Goal: Information Seeking & Learning: Learn about a topic

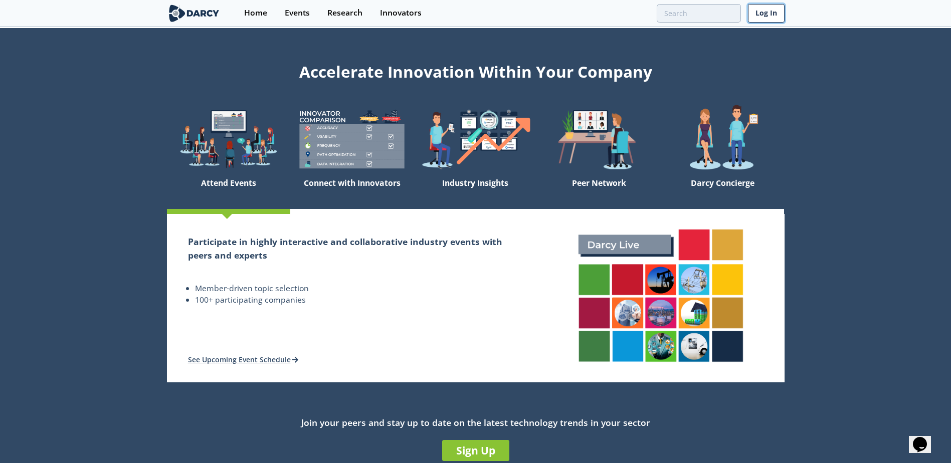
click at [771, 16] on link "Log In" at bounding box center [766, 13] width 37 height 19
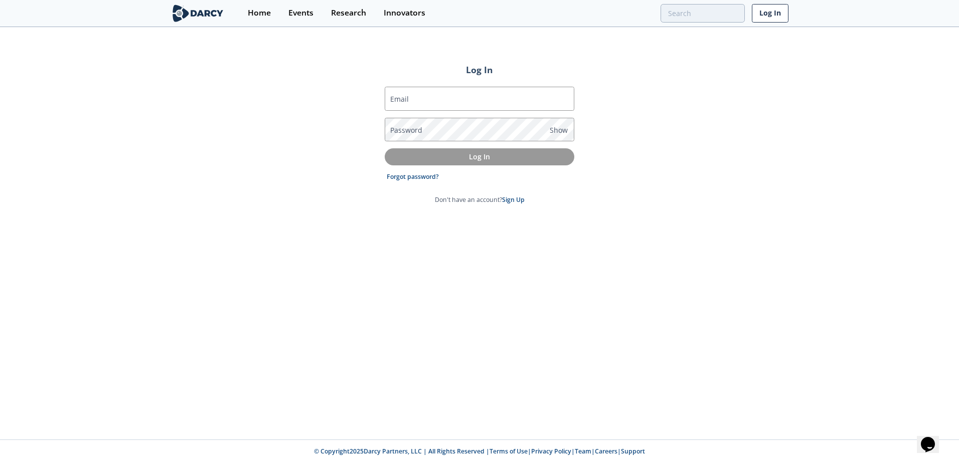
type input "[PERSON_NAME][EMAIL_ADDRESS][DOMAIN_NAME]"
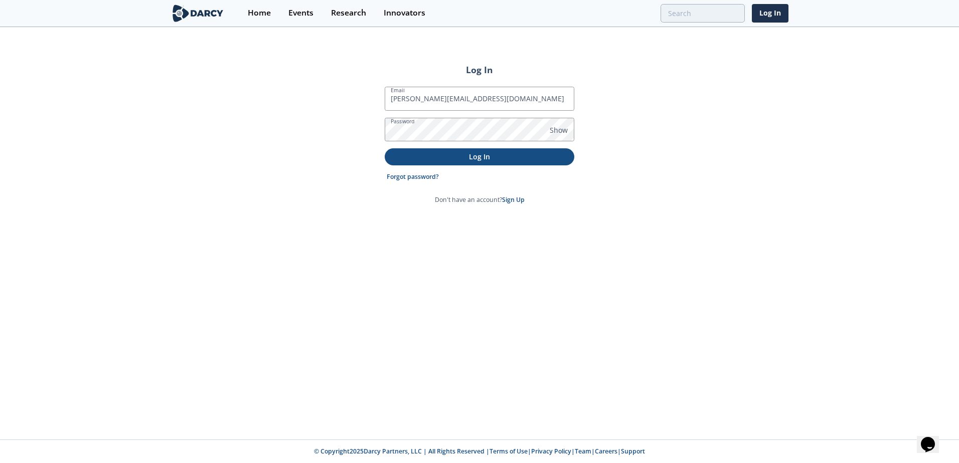
click at [527, 157] on p "Log In" at bounding box center [480, 156] width 176 height 11
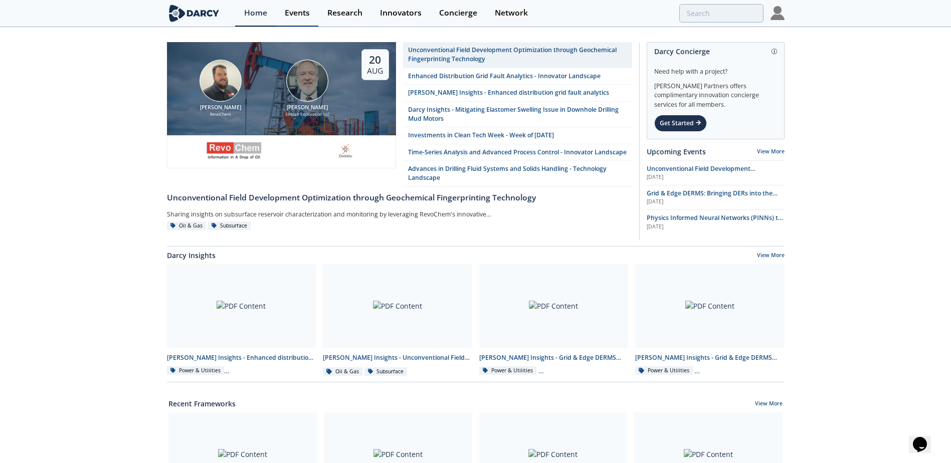
click at [297, 21] on link "Events" at bounding box center [297, 13] width 43 height 27
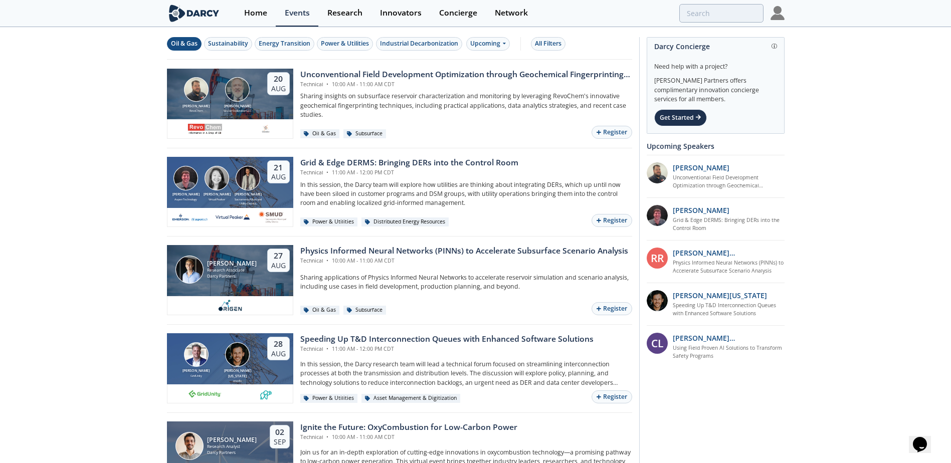
click at [177, 41] on div "Oil & Gas" at bounding box center [184, 43] width 27 height 9
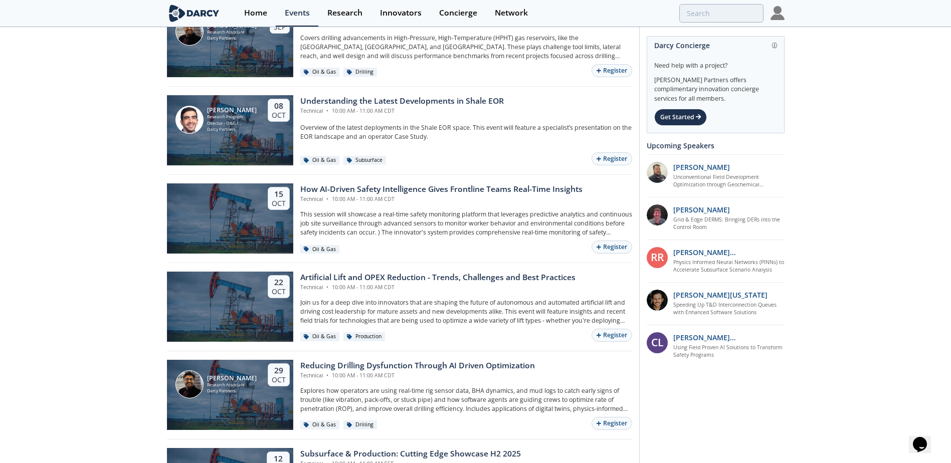
scroll to position [451, 0]
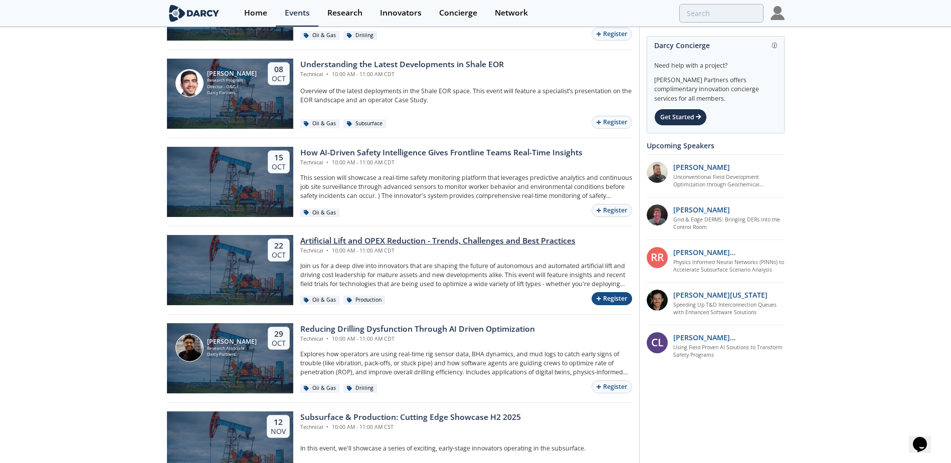
click at [607, 299] on button "Register" at bounding box center [612, 299] width 40 height 14
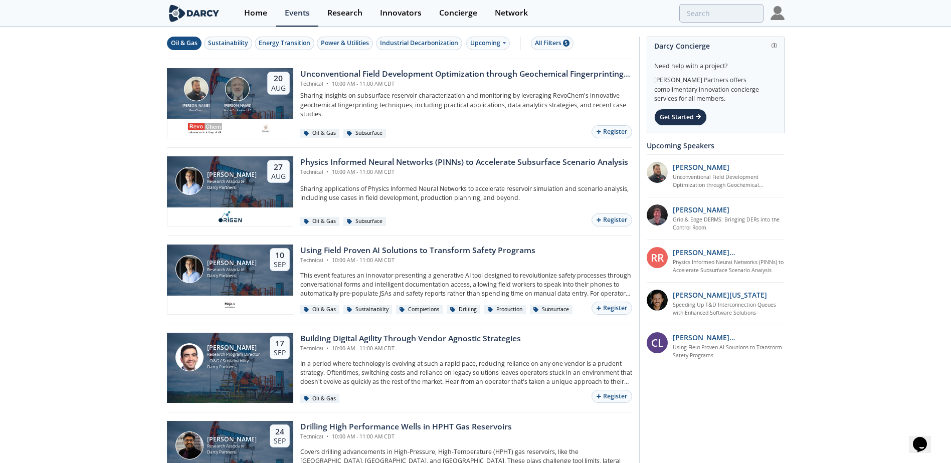
scroll to position [0, 0]
click at [344, 19] on link "Research" at bounding box center [344, 13] width 53 height 27
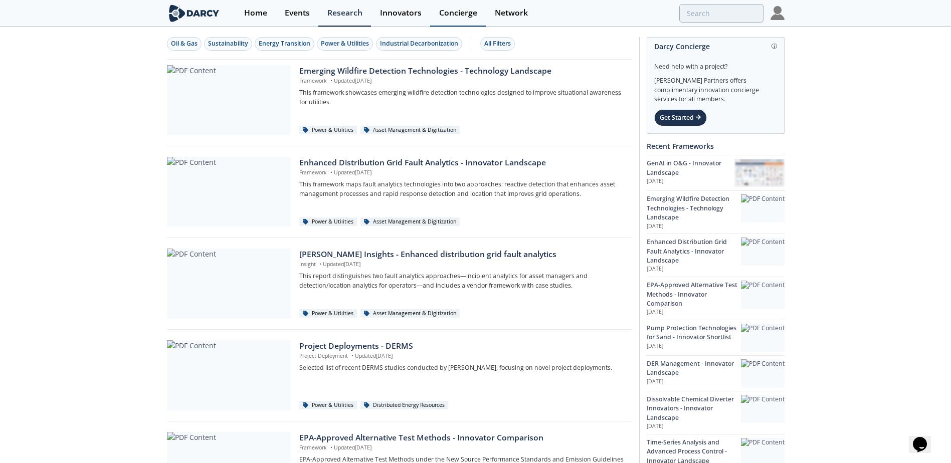
click at [462, 12] on div "Concierge" at bounding box center [458, 13] width 38 height 8
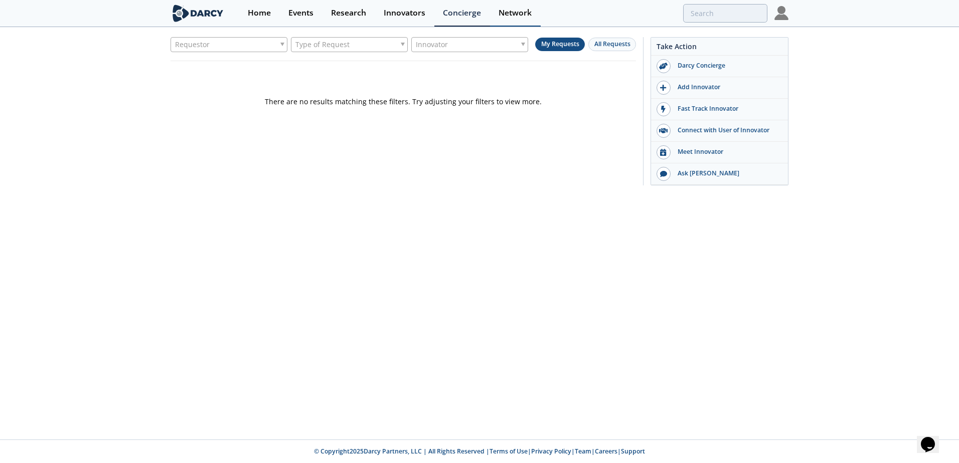
click at [518, 9] on div "Network" at bounding box center [514, 13] width 33 height 8
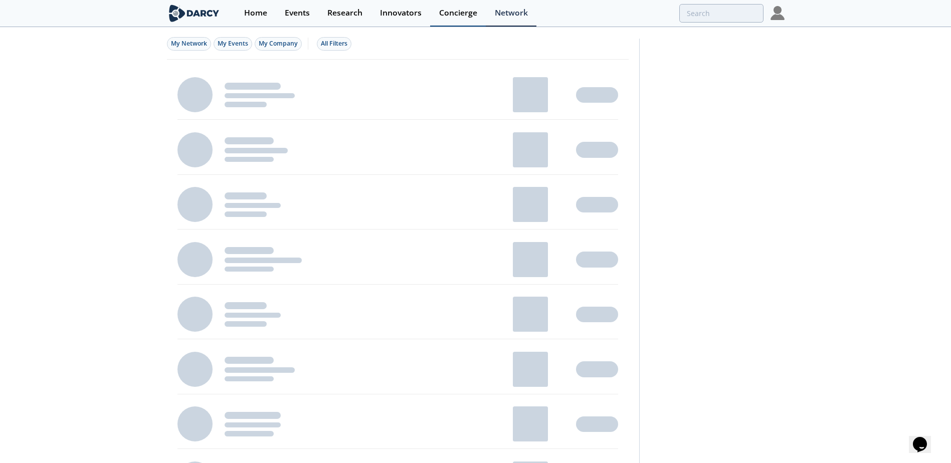
click at [461, 12] on div "Concierge" at bounding box center [458, 13] width 38 height 8
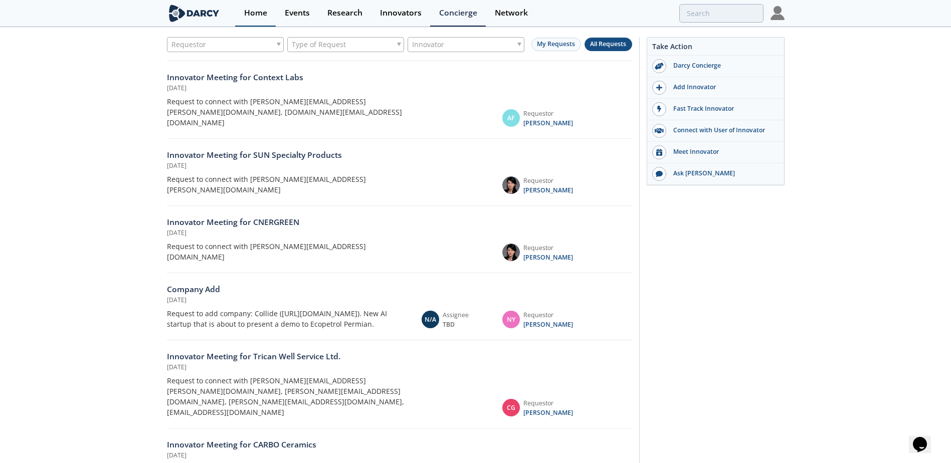
click at [256, 12] on div "Home" at bounding box center [255, 13] width 23 height 8
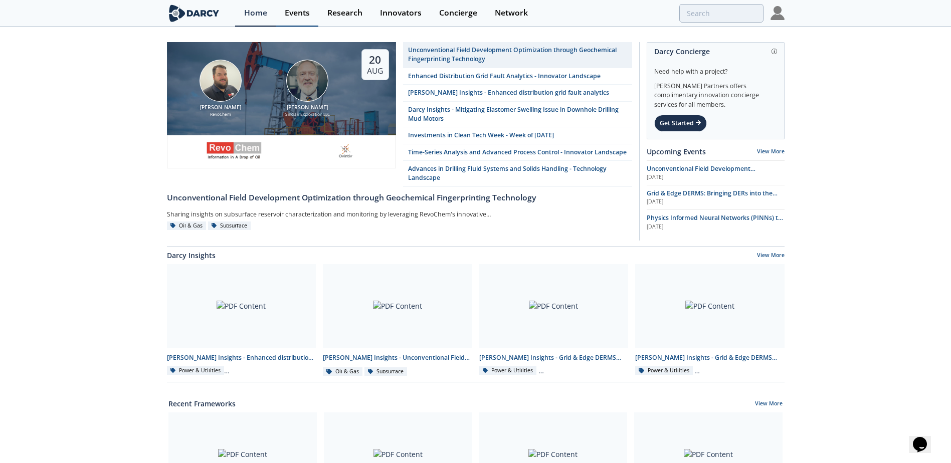
click at [298, 12] on div "Events" at bounding box center [297, 13] width 25 height 8
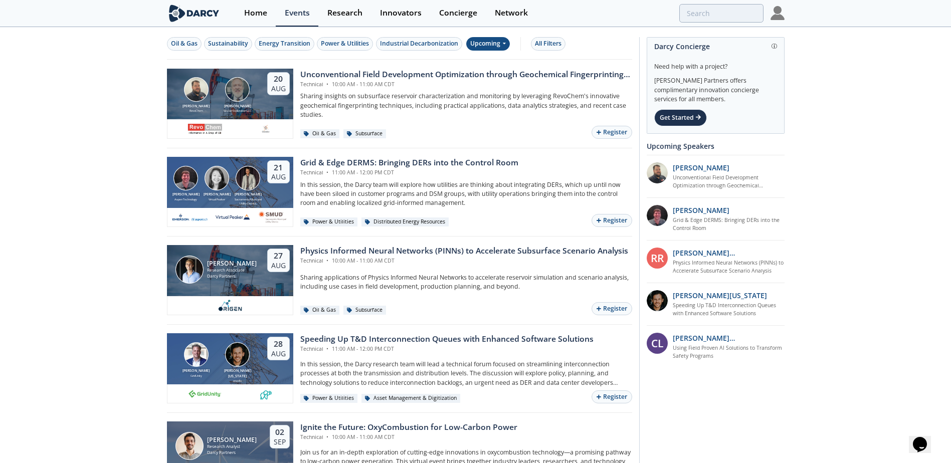
click at [505, 47] on span at bounding box center [504, 43] width 4 height 9
click at [497, 77] on div "Past" at bounding box center [500, 77] width 62 height 16
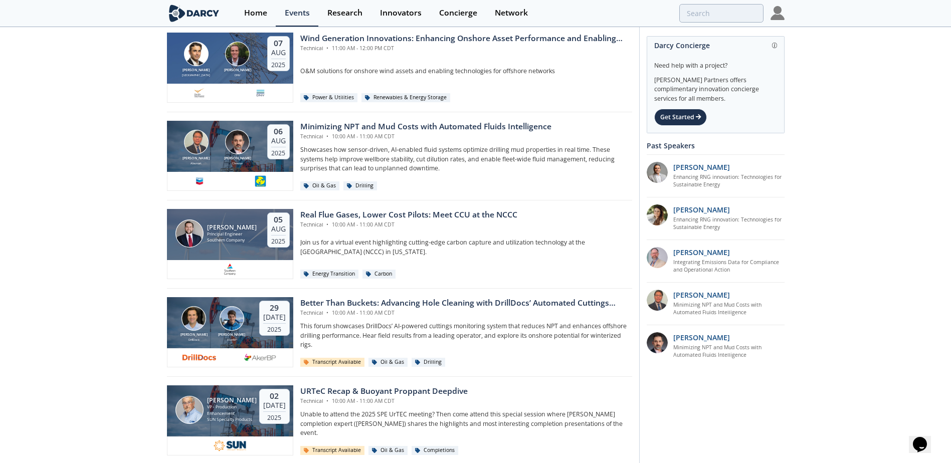
scroll to position [351, 0]
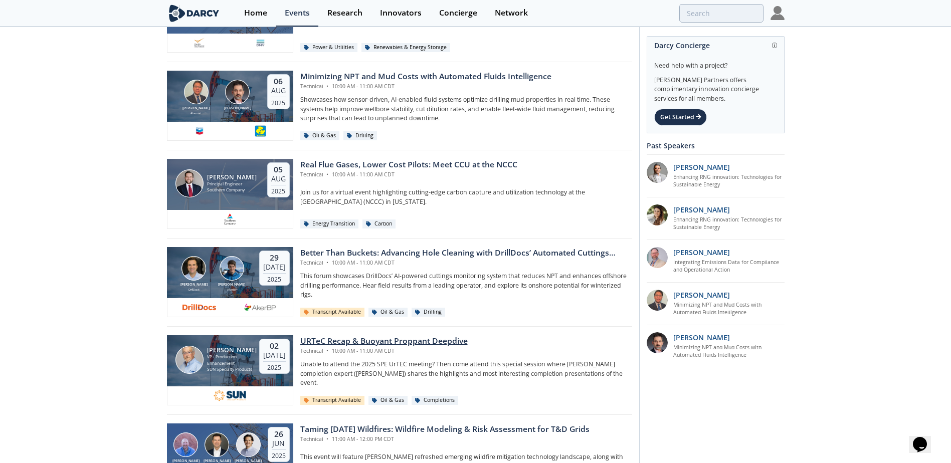
click at [337, 377] on p "Unable to attend the 2025 SPE UrTEC meeting? Then come attend this special sess…" at bounding box center [466, 374] width 332 height 28
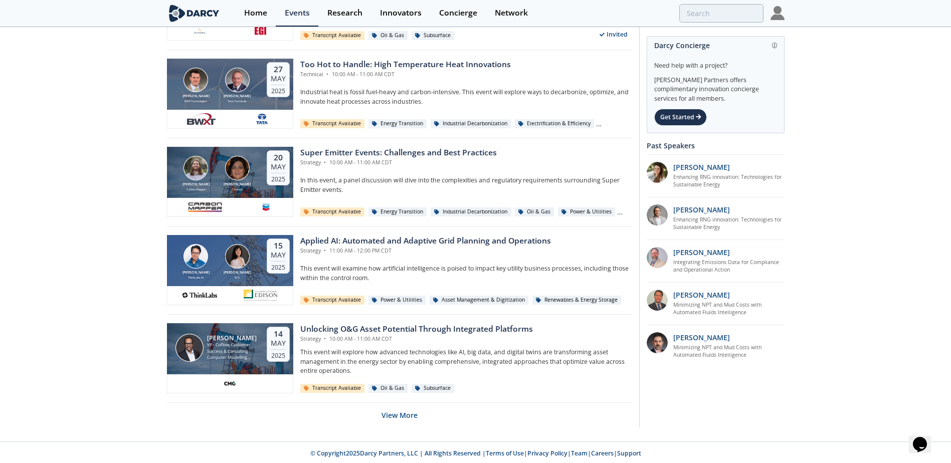
scroll to position [1866, 0]
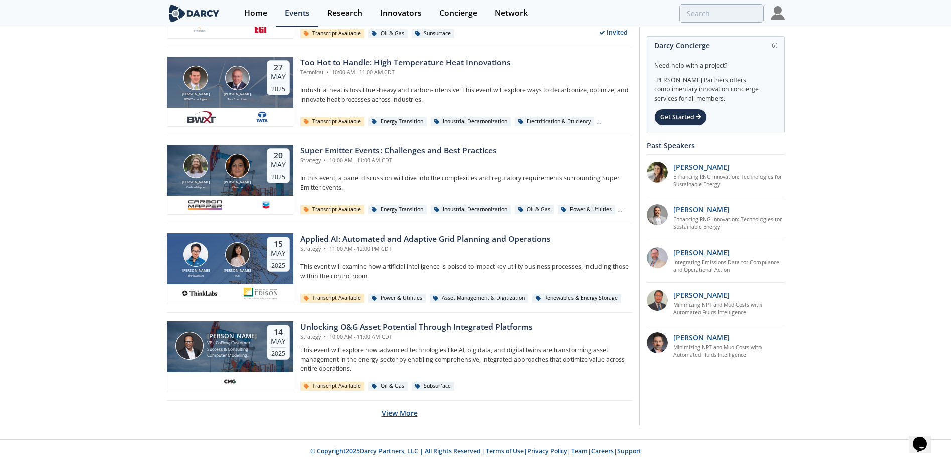
click at [395, 414] on button "View More" at bounding box center [400, 413] width 36 height 25
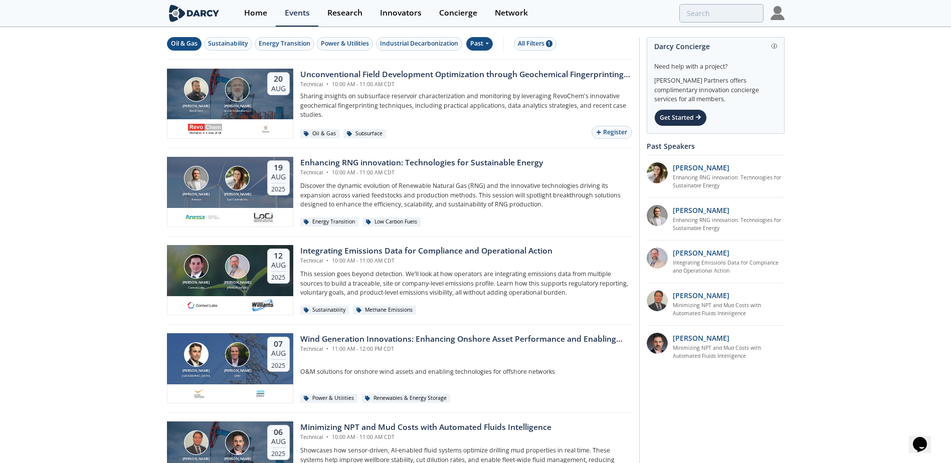
click at [184, 38] on button "Oil & Gas" at bounding box center [184, 44] width 35 height 14
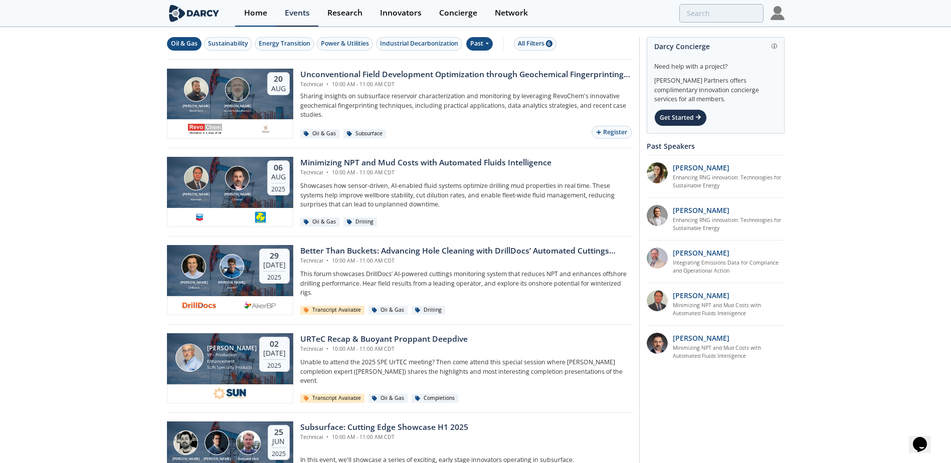
click at [261, 15] on div "Home" at bounding box center [255, 13] width 23 height 8
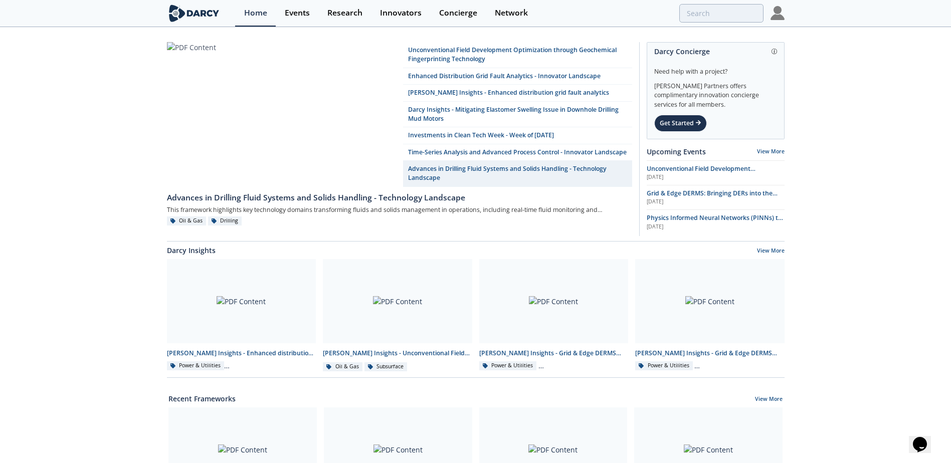
click at [189, 12] on img at bounding box center [194, 14] width 55 height 18
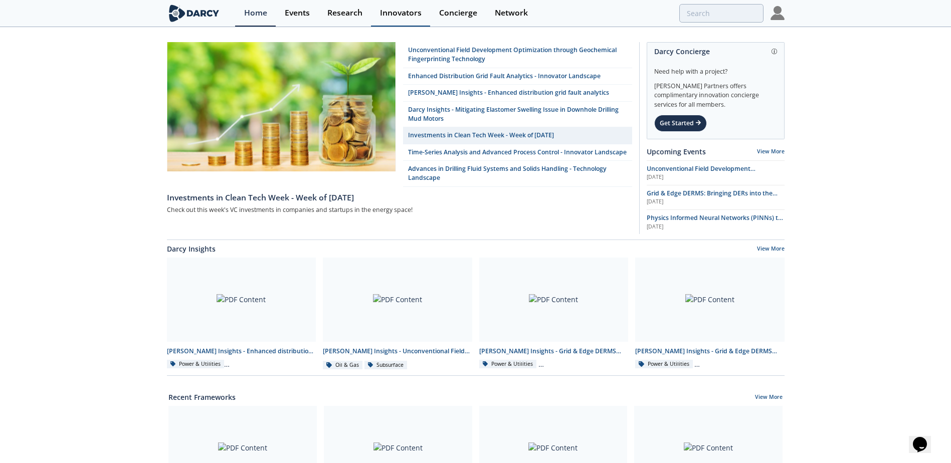
click at [409, 17] on div "Innovators" at bounding box center [401, 13] width 42 height 8
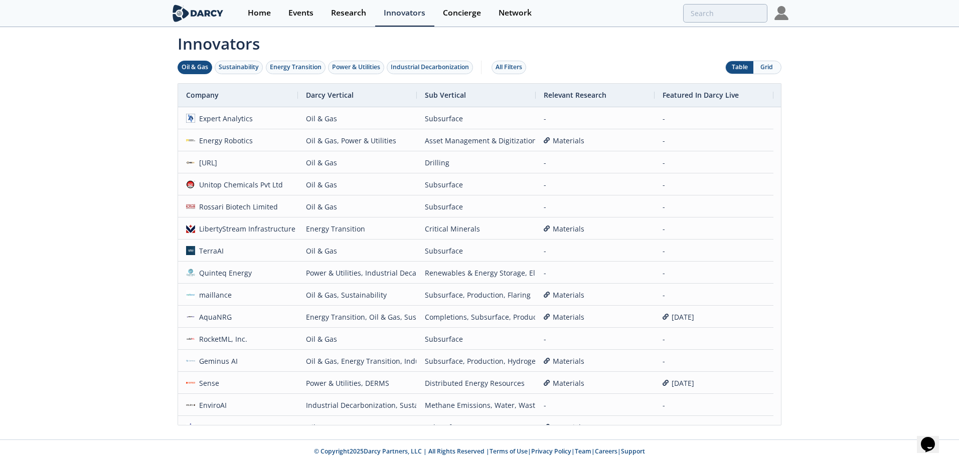
click at [188, 69] on div "Oil & Gas" at bounding box center [195, 67] width 27 height 9
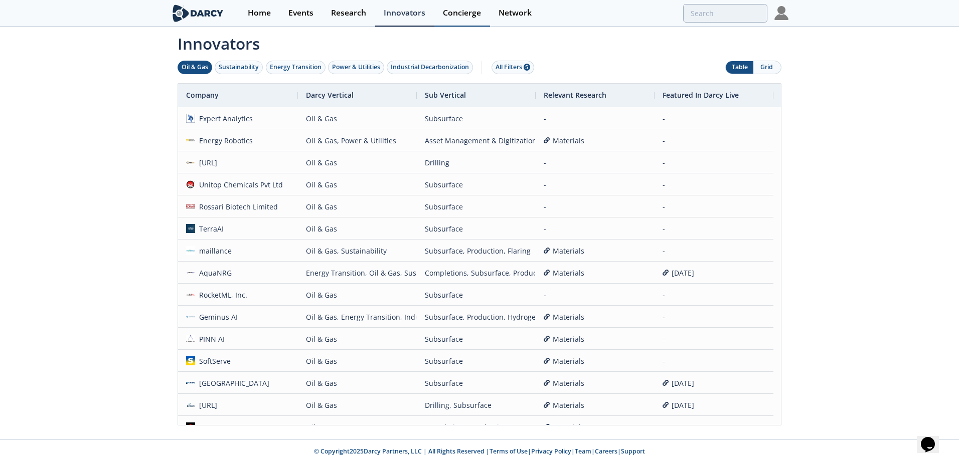
click at [445, 15] on div "Concierge" at bounding box center [462, 13] width 38 height 8
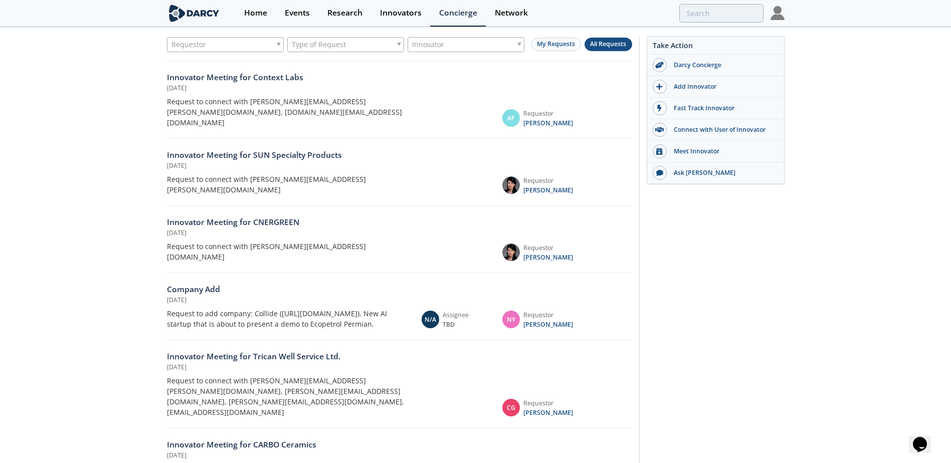
scroll to position [46, 0]
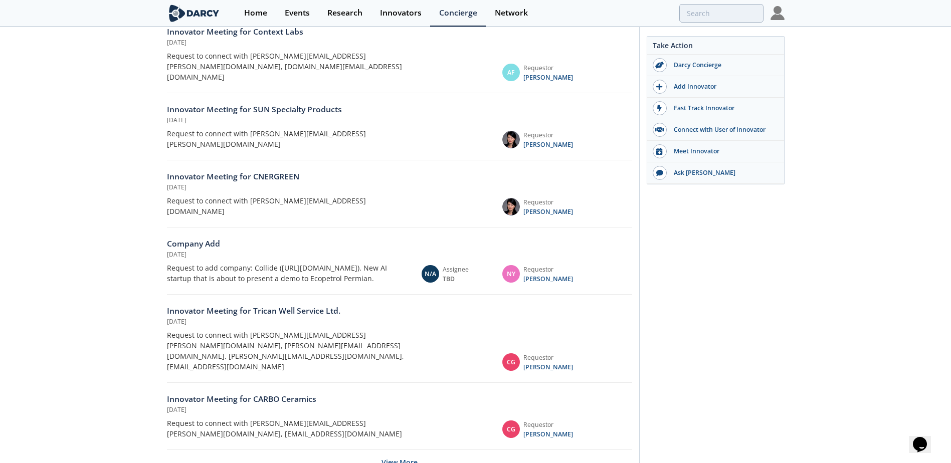
click at [409, 450] on button "View More" at bounding box center [400, 462] width 36 height 25
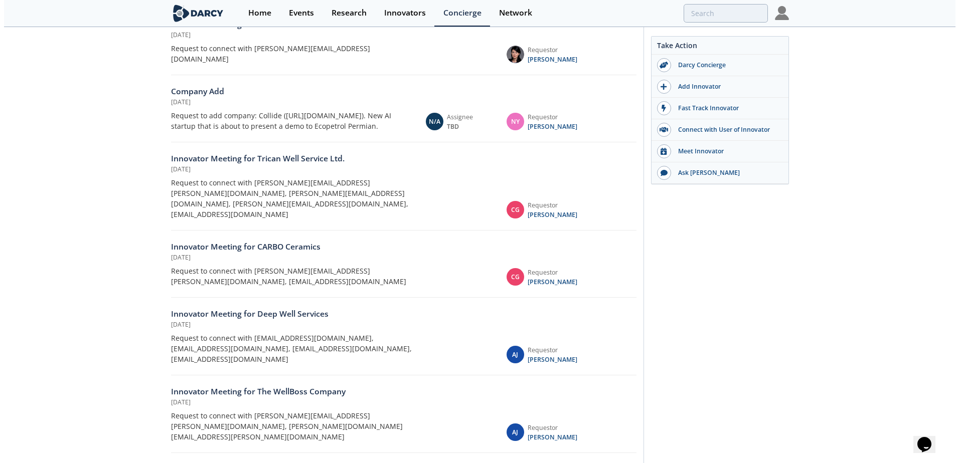
scroll to position [0, 0]
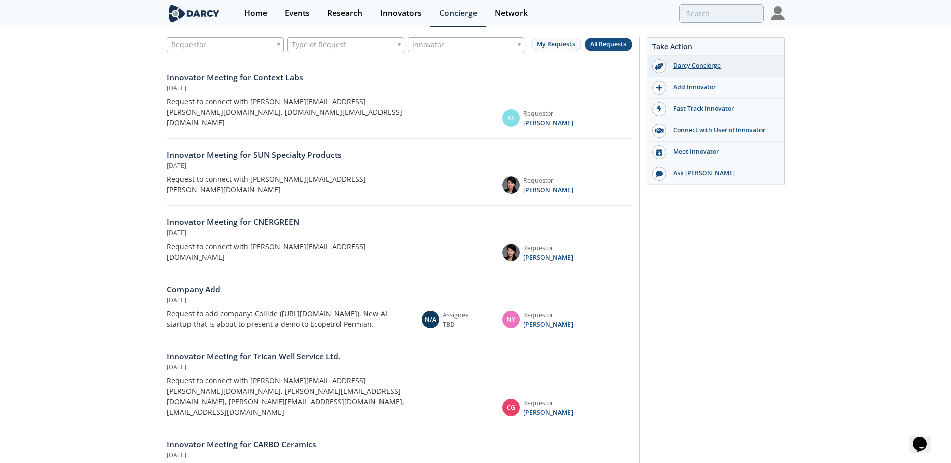
click at [698, 67] on div "Darcy Concierge" at bounding box center [722, 65] width 112 height 9
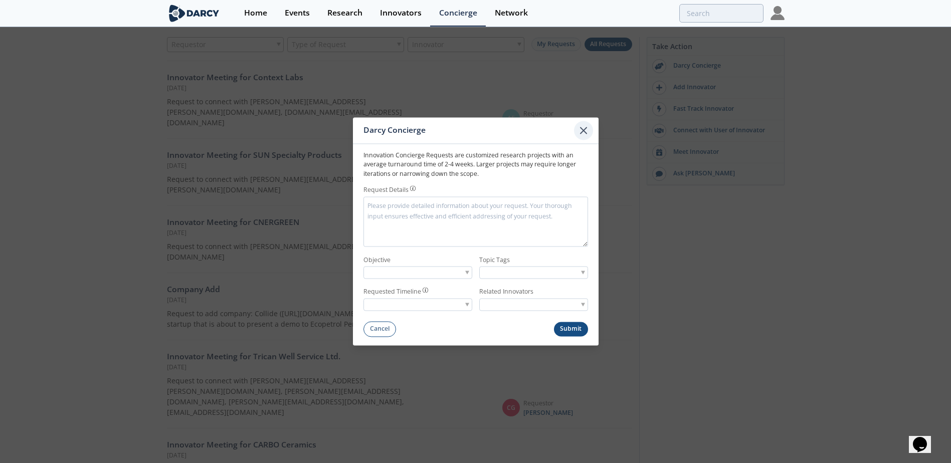
click at [578, 128] on icon at bounding box center [584, 130] width 12 height 12
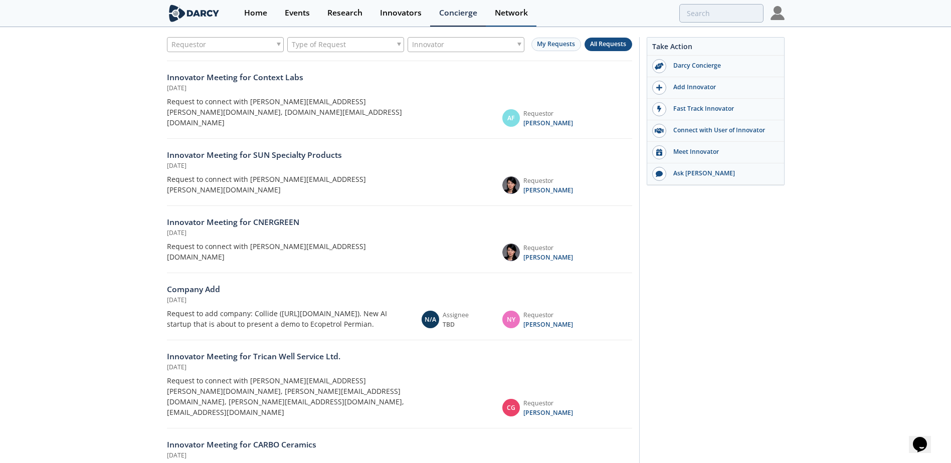
click at [493, 18] on link "Network" at bounding box center [511, 13] width 51 height 27
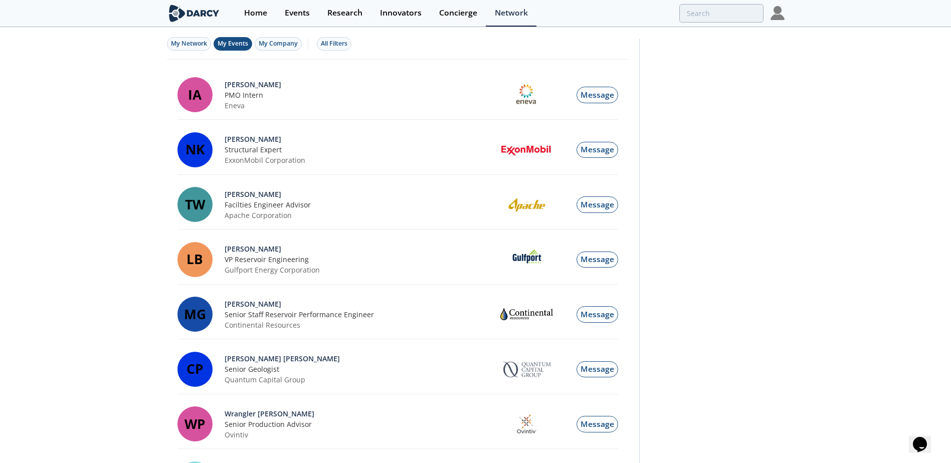
click at [244, 46] on span "My Events" at bounding box center [233, 43] width 31 height 9
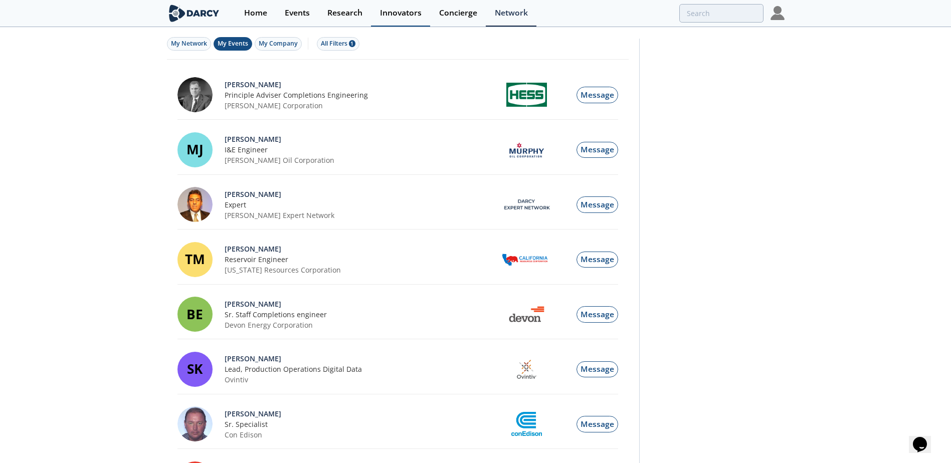
click at [397, 14] on div "Innovators" at bounding box center [401, 13] width 42 height 8
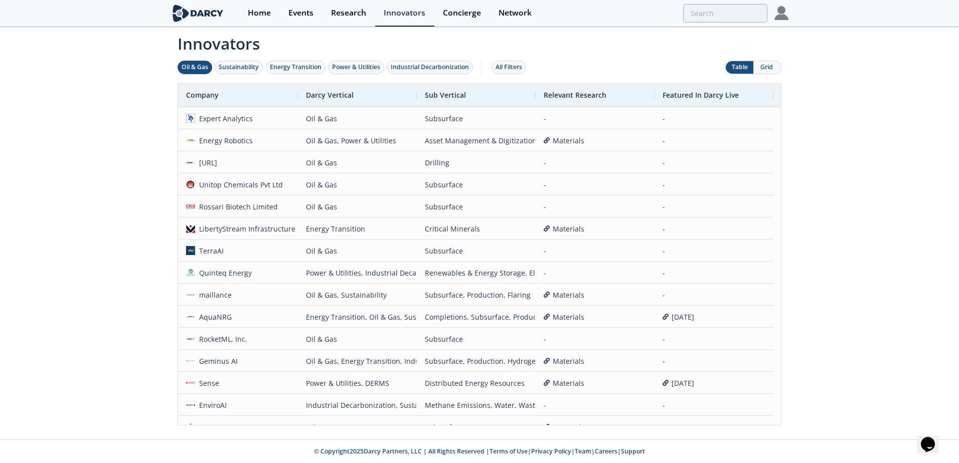
click at [195, 70] on div "Oil & Gas" at bounding box center [195, 67] width 27 height 9
